Goal: Task Accomplishment & Management: Manage account settings

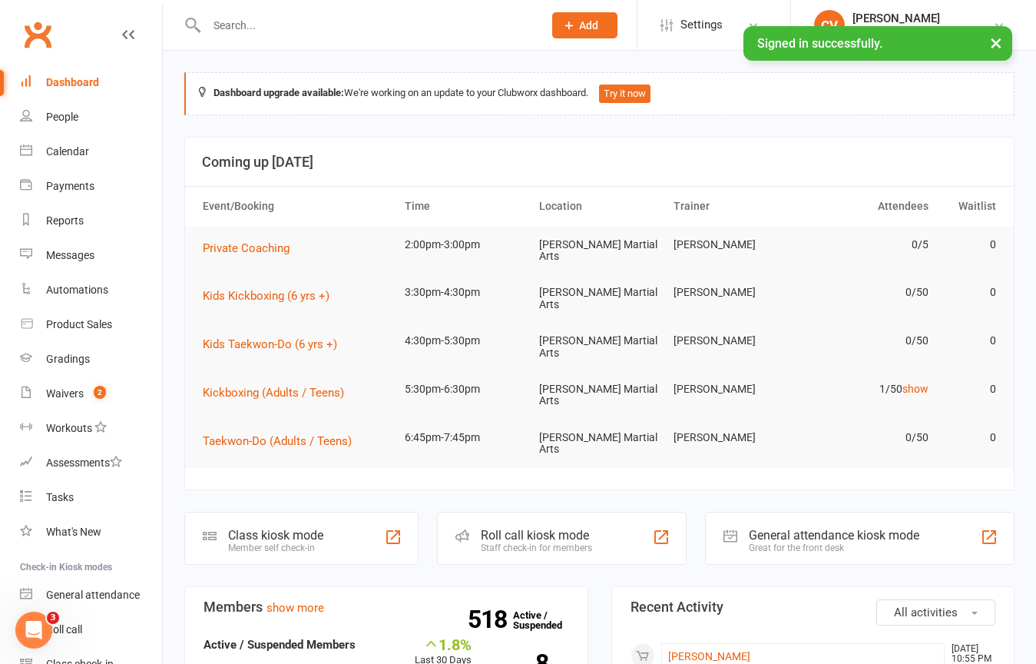
click at [992, 37] on button "×" at bounding box center [996, 42] width 28 height 33
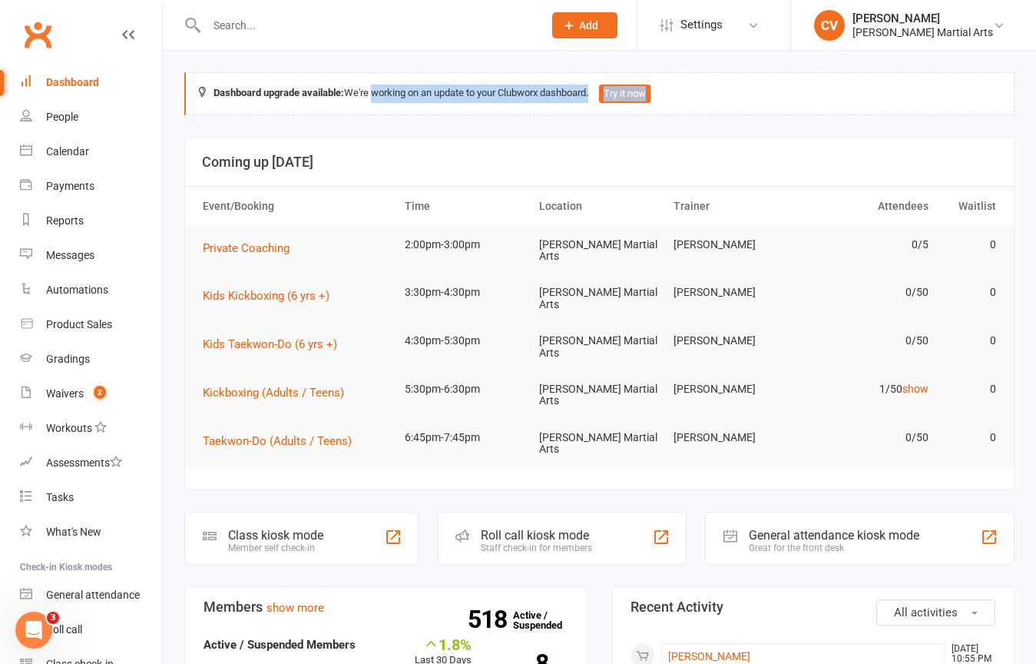
drag, startPoint x: 371, startPoint y: 89, endPoint x: 346, endPoint y: 106, distance: 30.5
click at [346, 106] on div "Dashboard upgrade available: We're working on an update to your Clubworx dashbo…" at bounding box center [599, 93] width 830 height 43
click at [98, 389] on span "2" at bounding box center [100, 392] width 12 height 13
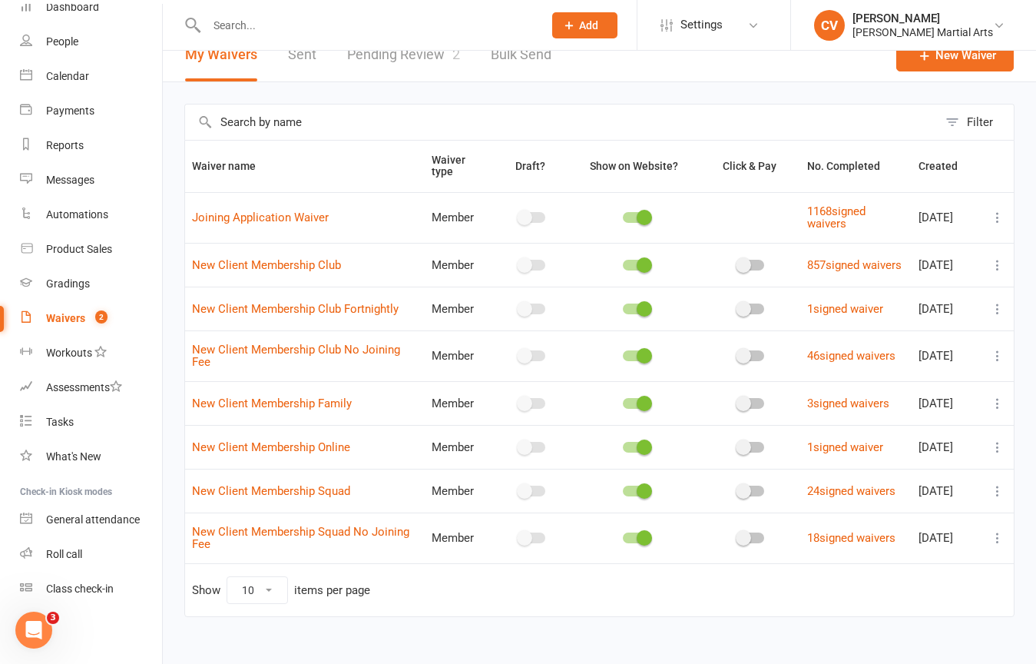
scroll to position [75, 0]
click at [764, 35] on link "Settings" at bounding box center [714, 25] width 107 height 35
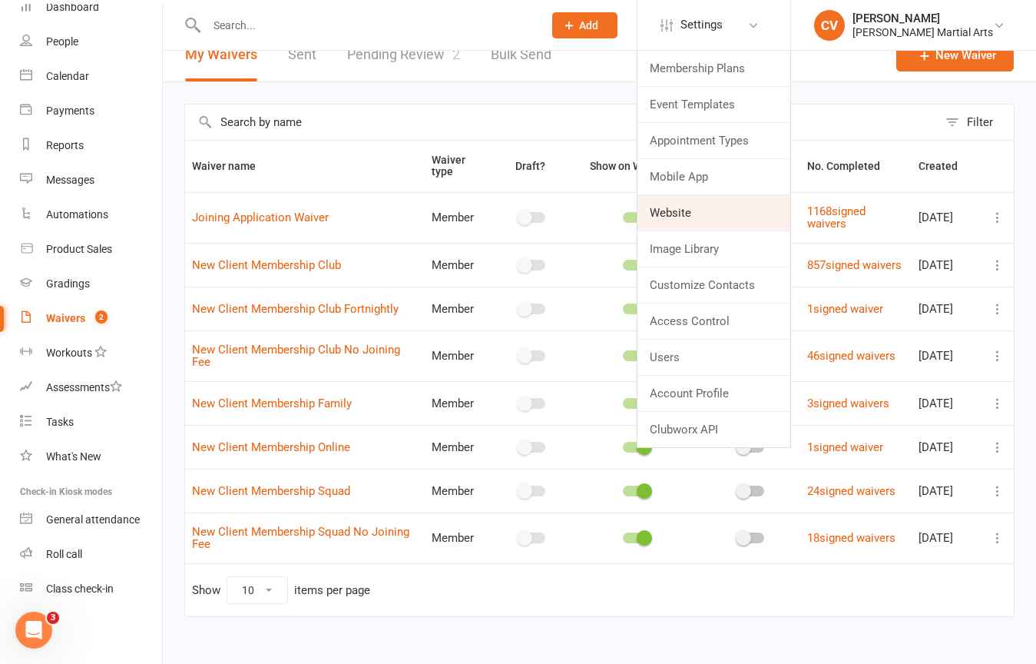
click at [731, 211] on link "Website" at bounding box center [713, 212] width 153 height 35
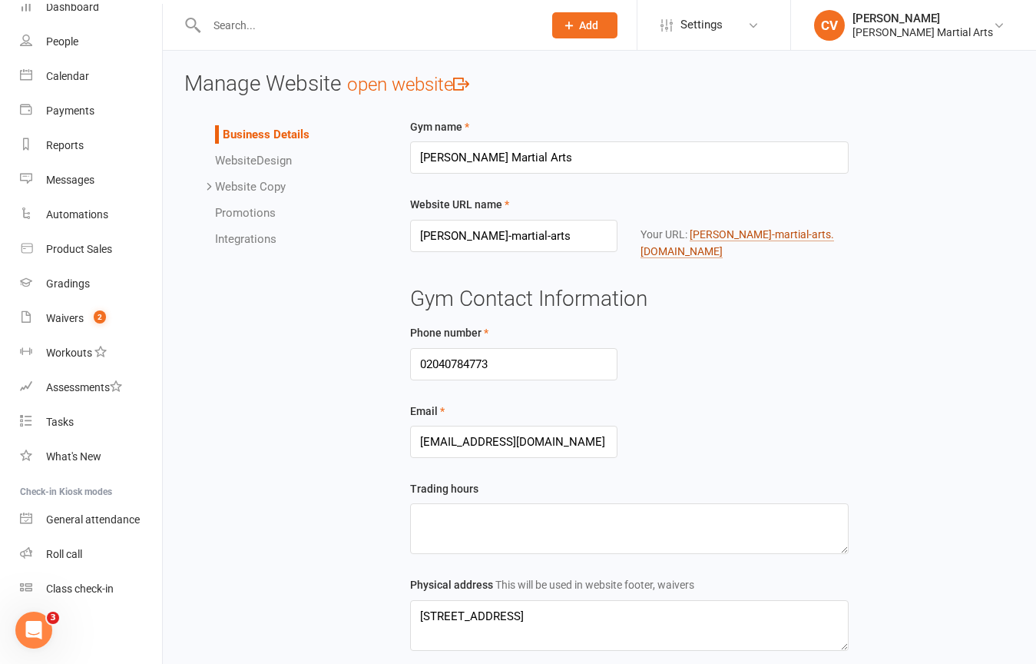
click at [702, 247] on link "[PERSON_NAME]-martial-arts .[DOMAIN_NAME]" at bounding box center [738, 243] width 194 height 30
